Goal: Check status: Check status

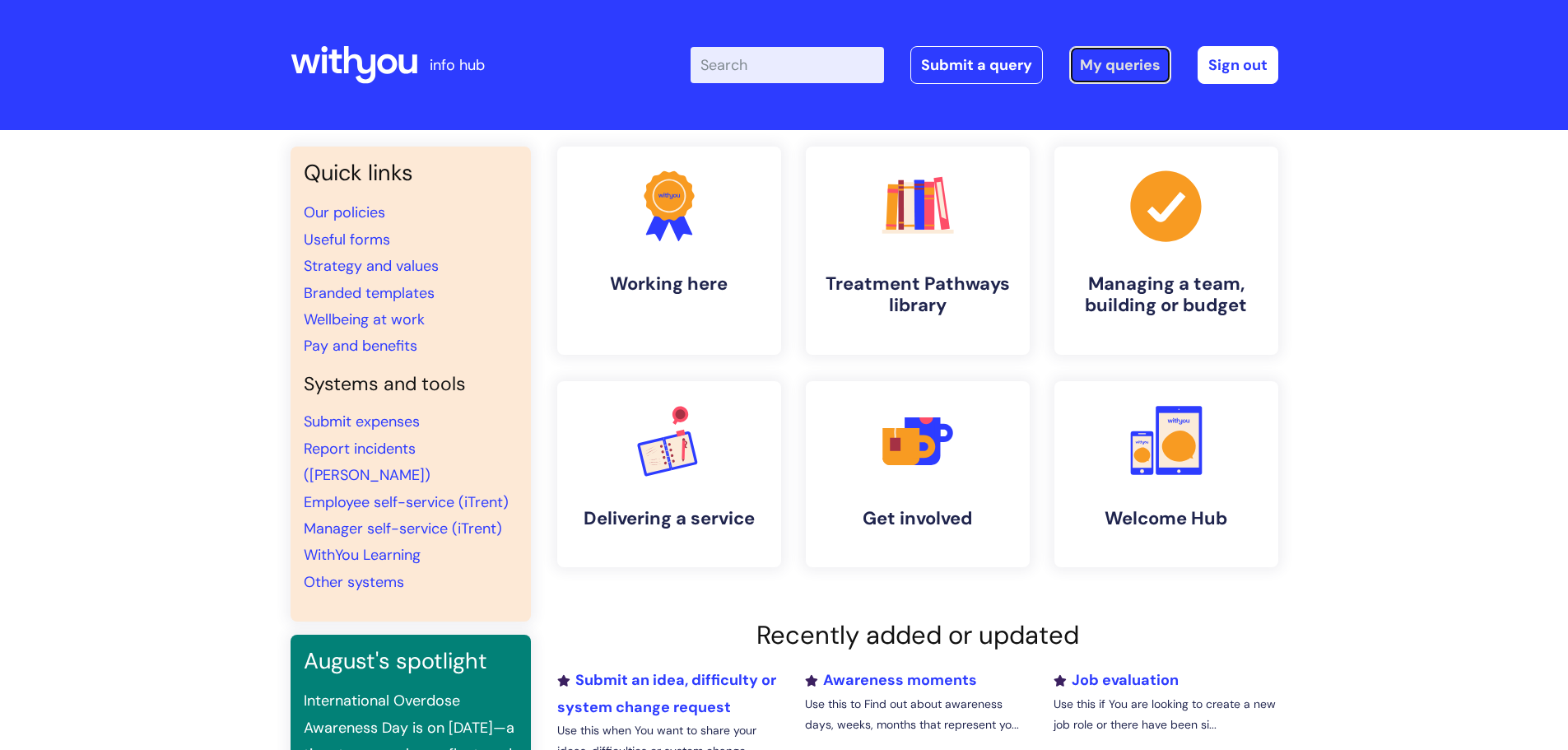
click at [1112, 55] on link "My queries" at bounding box center [1120, 65] width 102 height 37
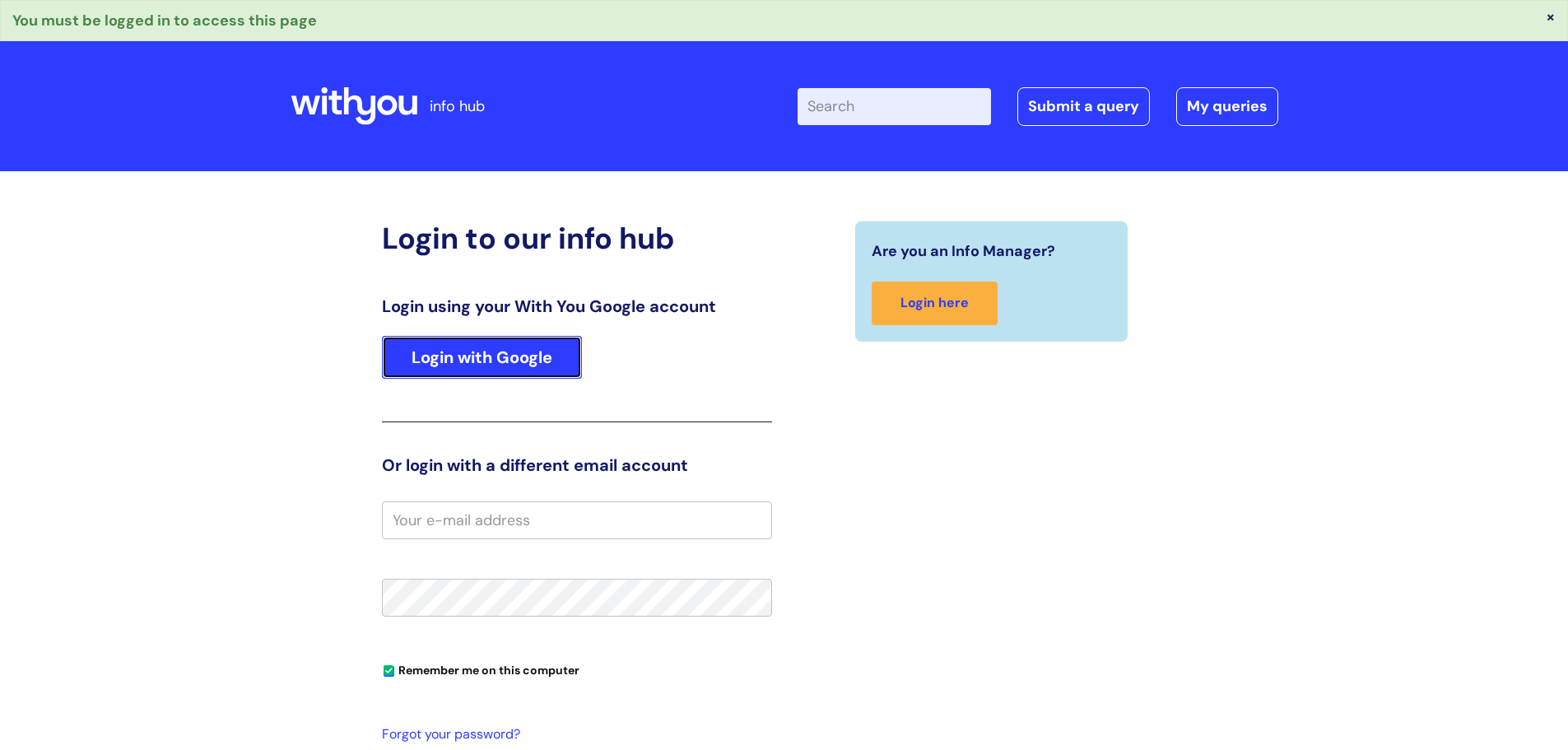
click at [528, 359] on link "Login with Google" at bounding box center [482, 357] width 200 height 43
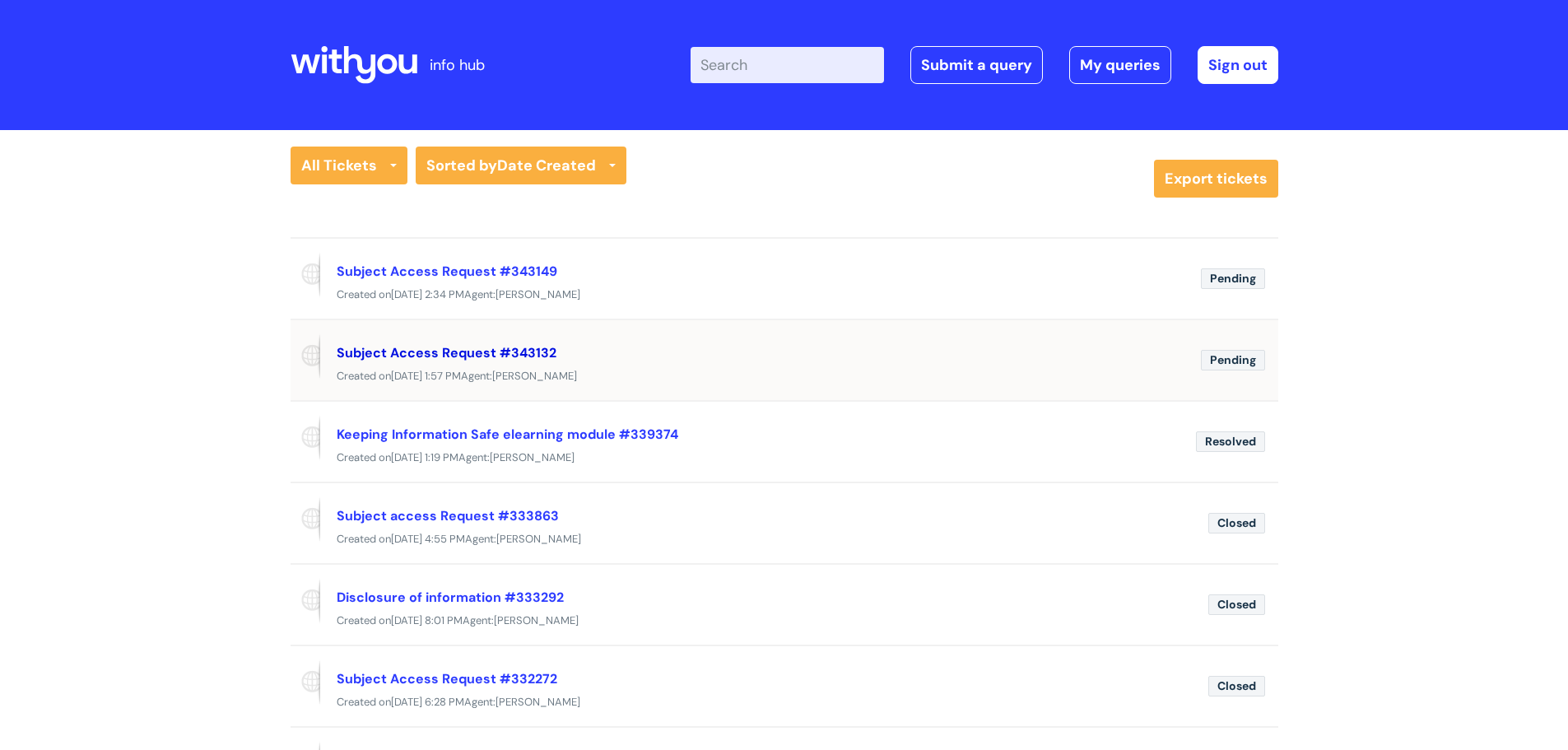
click at [508, 356] on link "Subject Access Request #343132" at bounding box center [446, 352] width 219 height 17
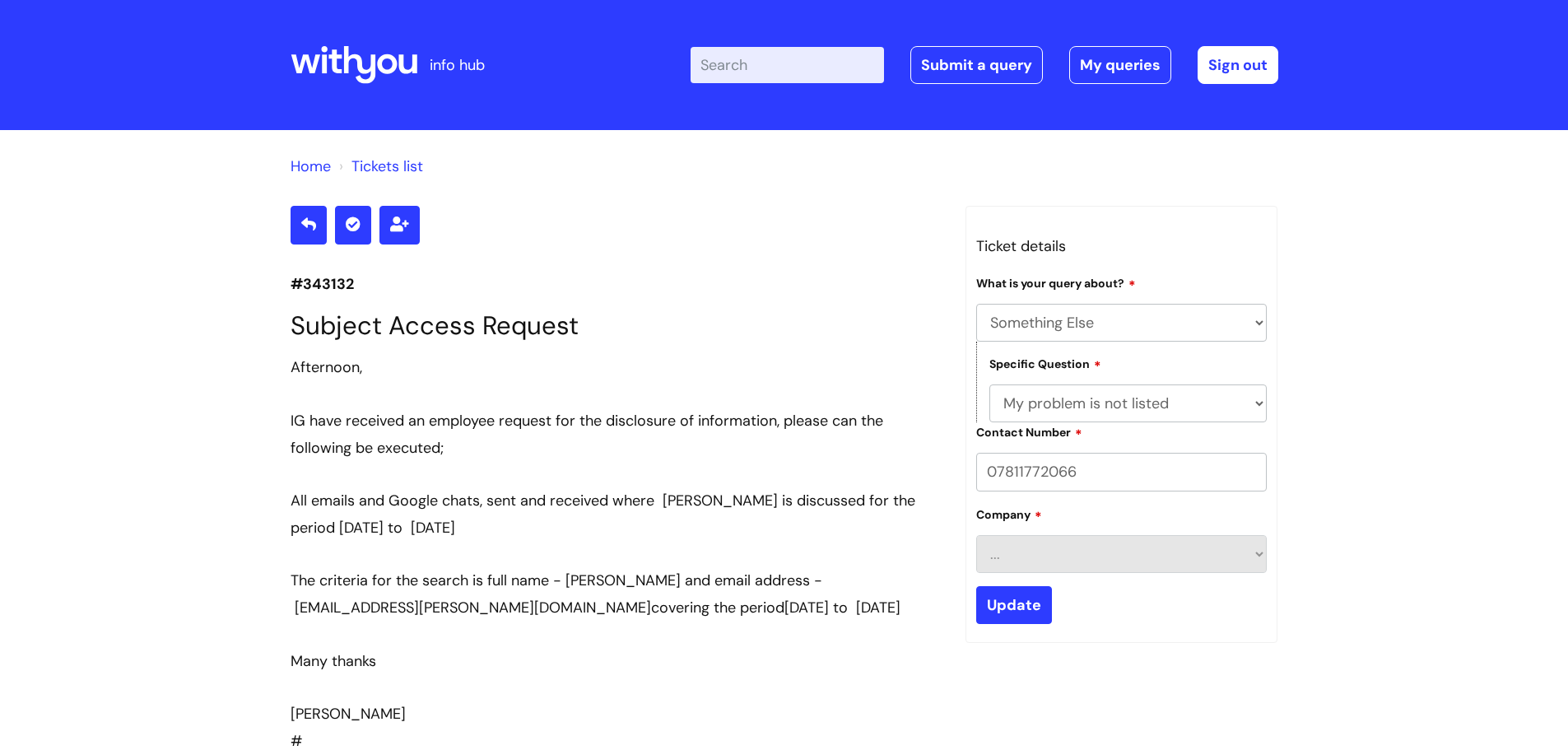
select select "Something Else"
select select "My problem is not listed"
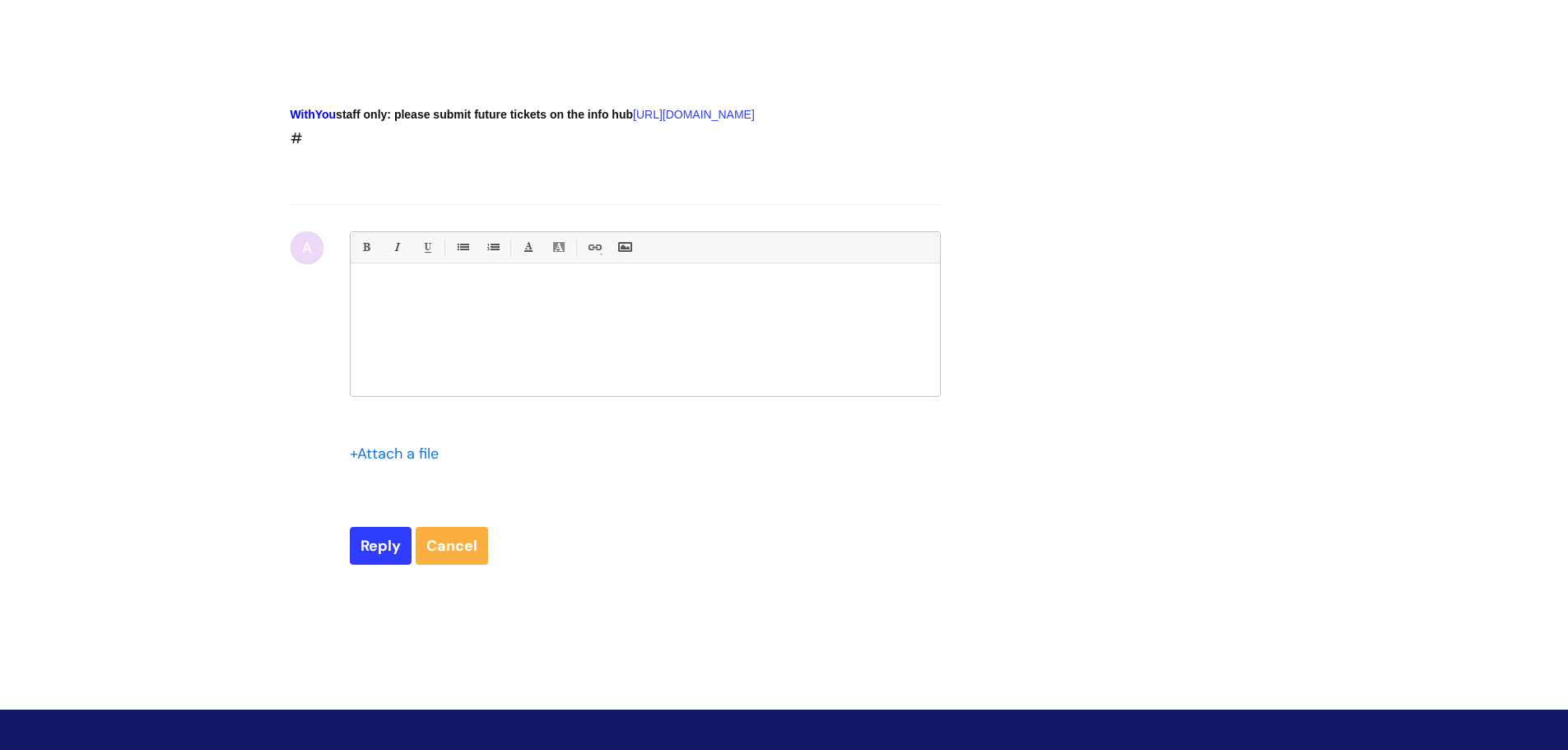
scroll to position [2791, 0]
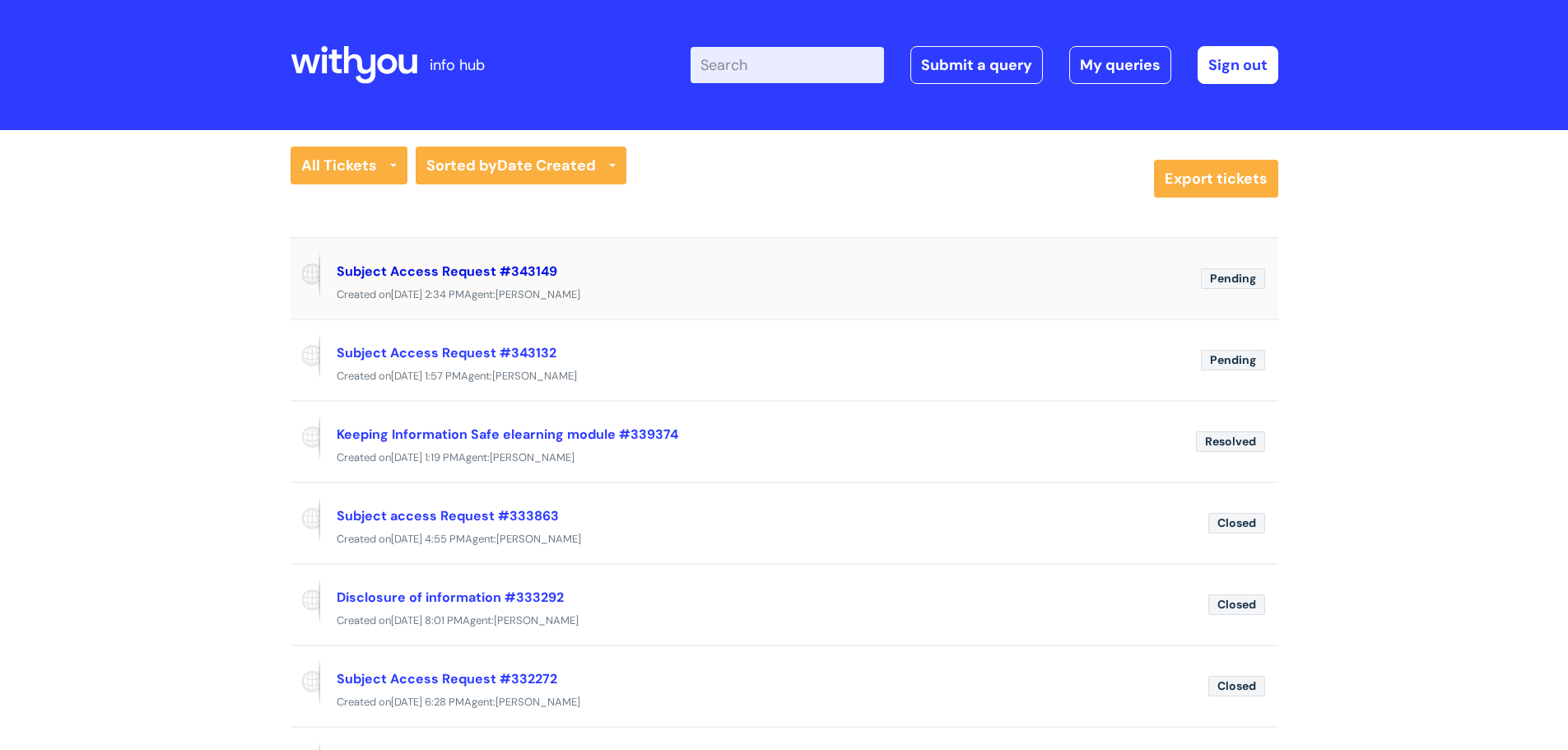
click at [495, 272] on link "Subject Access Request #343149" at bounding box center [446, 270] width 220 height 17
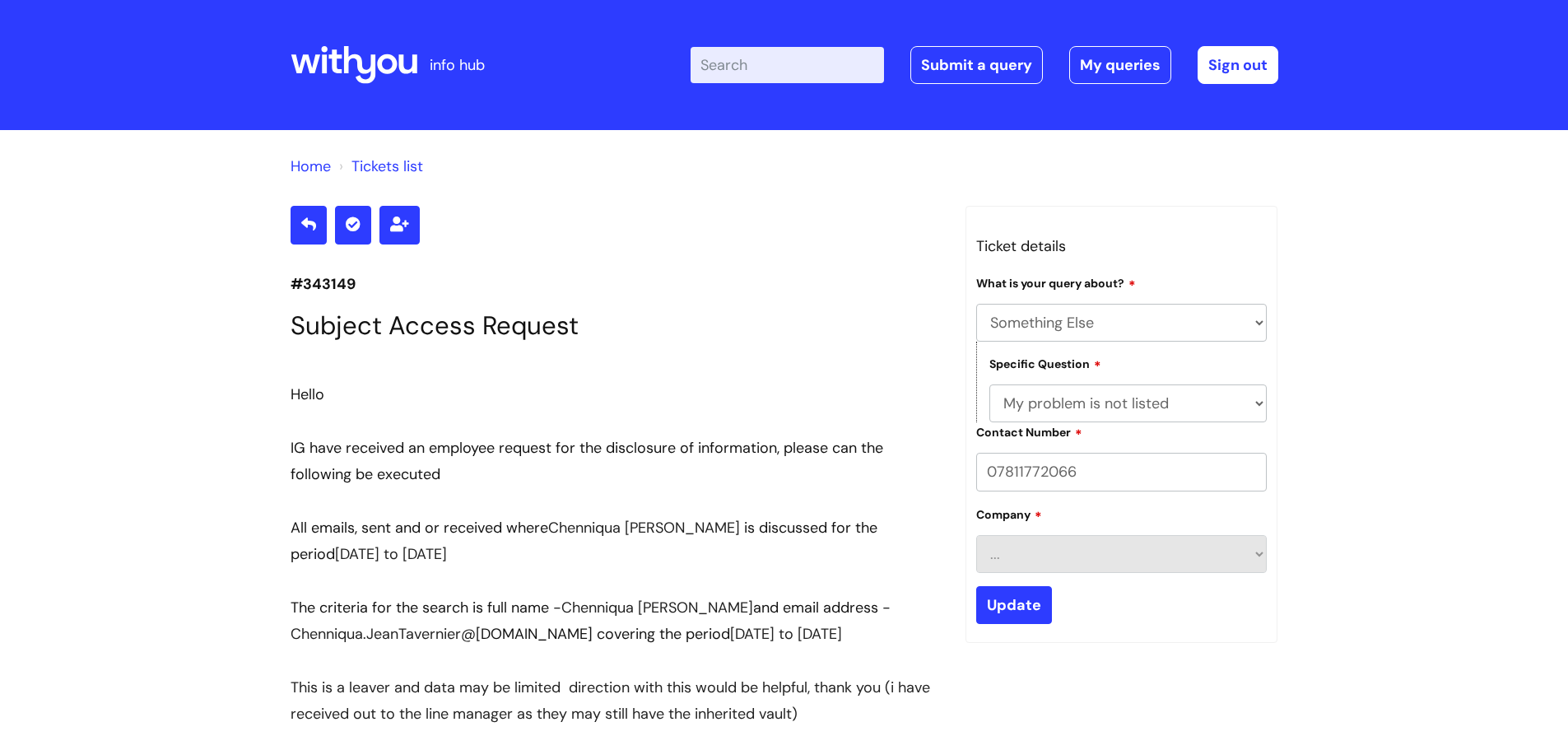
select select "Something Else"
select select "My problem is not listed"
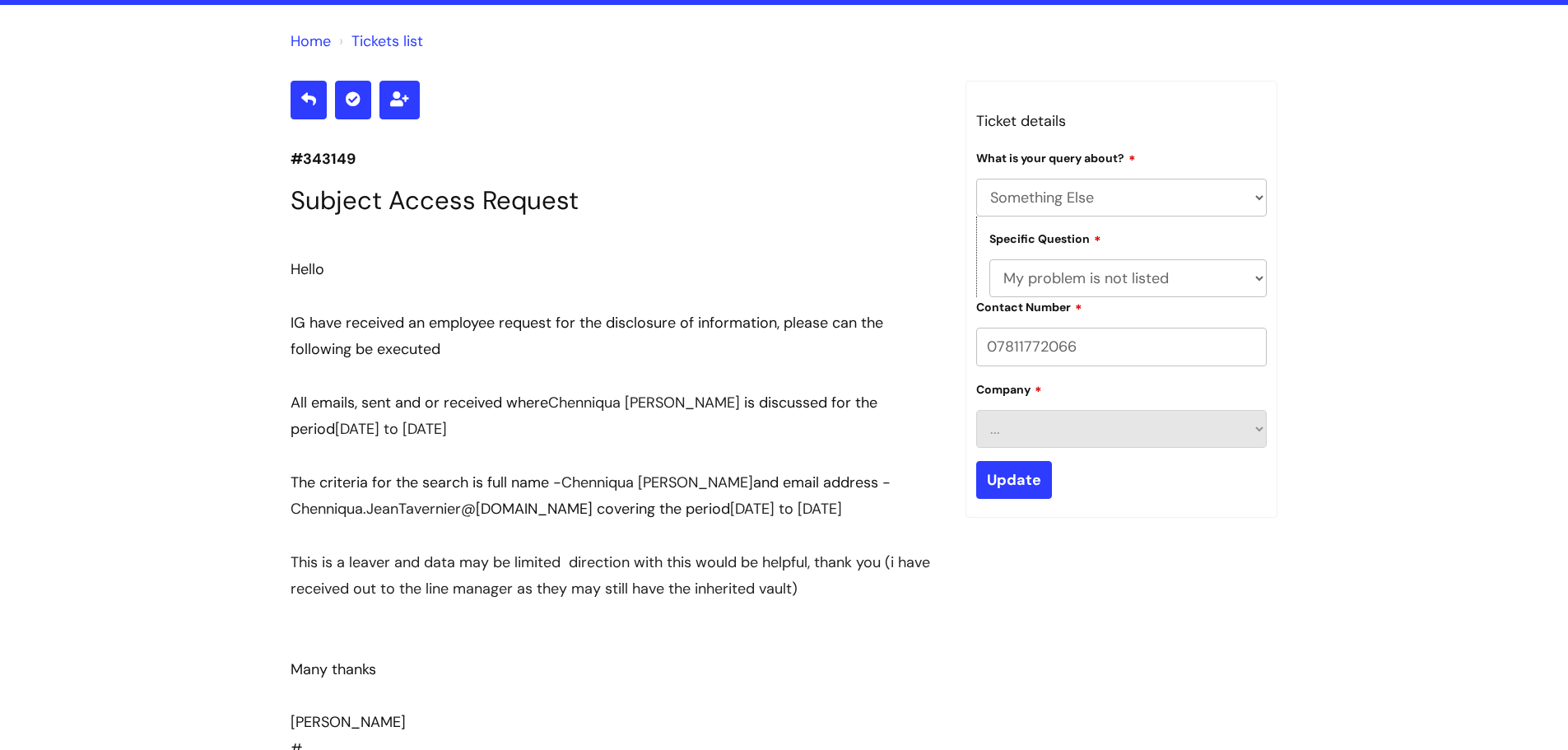
scroll to position [329, 0]
